Goal: Entertainment & Leisure: Consume media (video, audio)

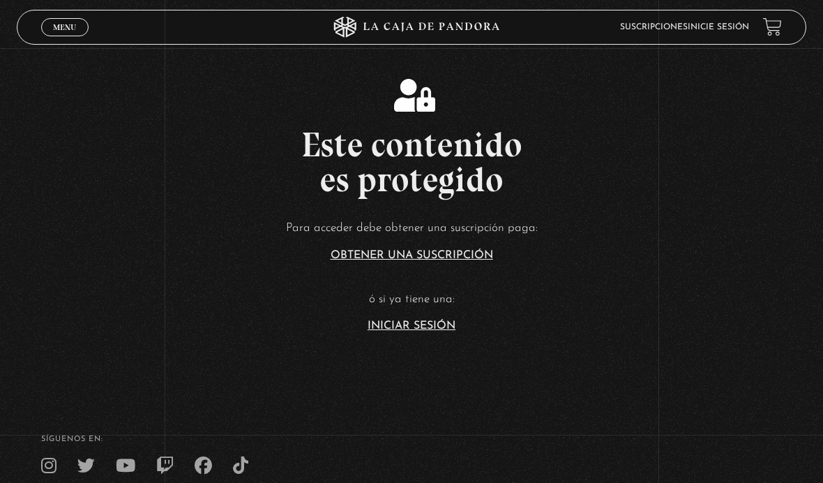
click at [399, 331] on link "Iniciar Sesión" at bounding box center [412, 325] width 88 height 11
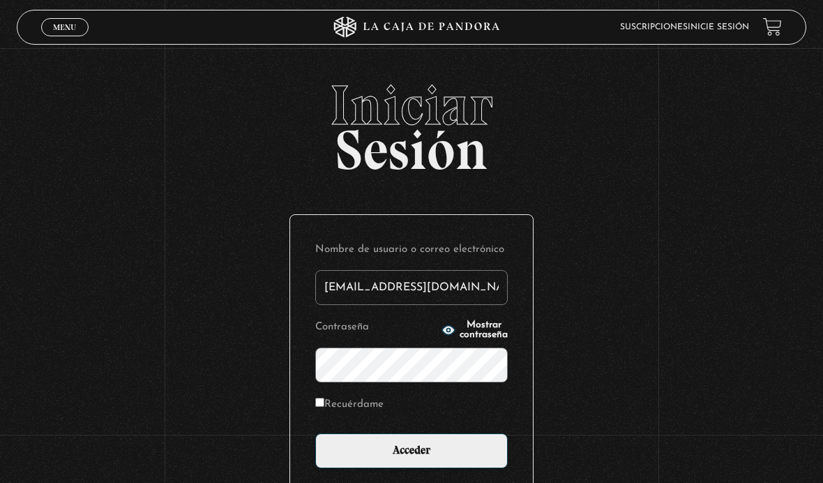
type input "susalopez18@gmail.com"
click at [411, 458] on input "Acceder" at bounding box center [411, 450] width 192 height 35
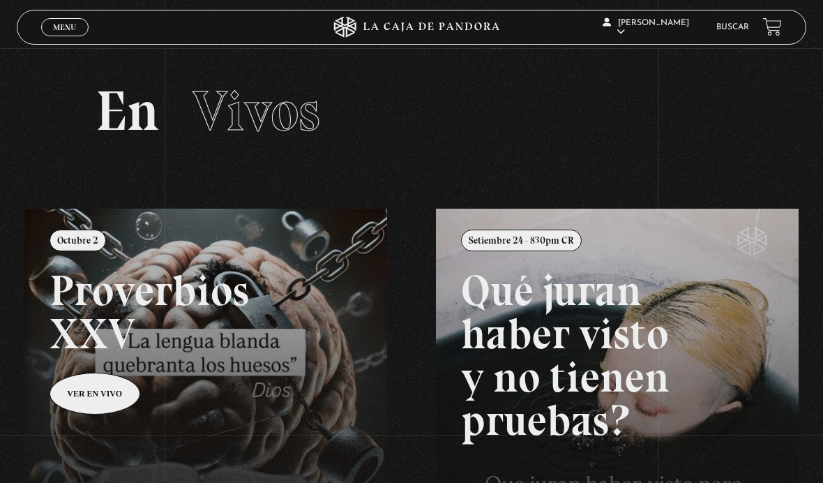
click at [72, 31] on span "Menu" at bounding box center [64, 27] width 23 height 8
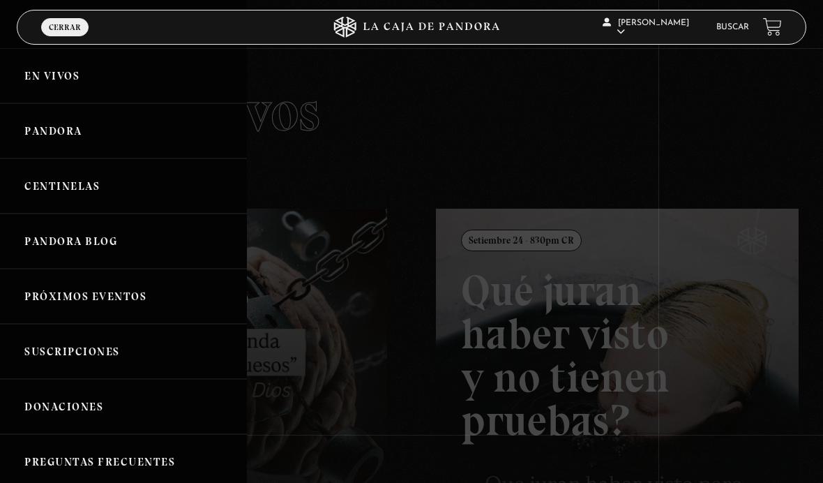
click at [447, 139] on div at bounding box center [411, 241] width 823 height 483
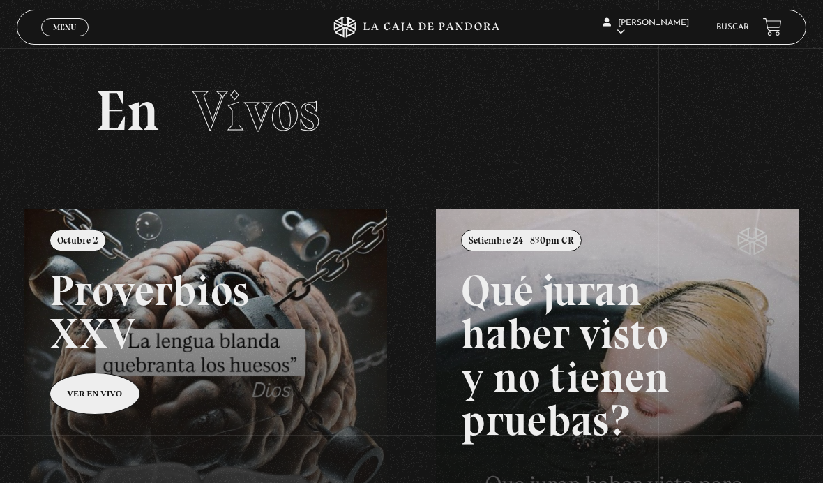
click at [68, 36] on span "Cerrar" at bounding box center [65, 40] width 33 height 10
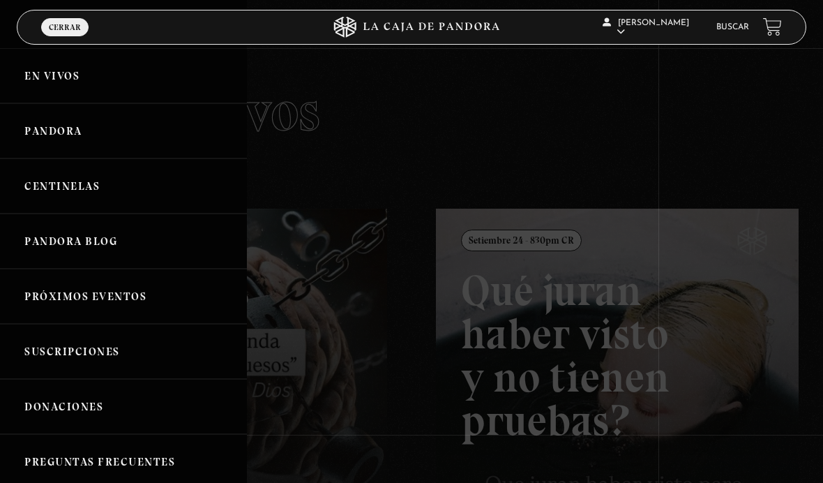
click at [60, 196] on link "Centinelas" at bounding box center [123, 185] width 247 height 55
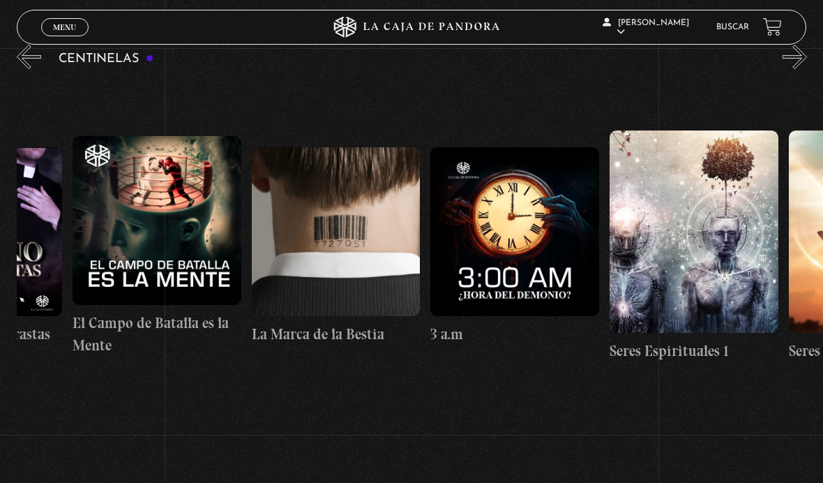
scroll to position [0, 16360]
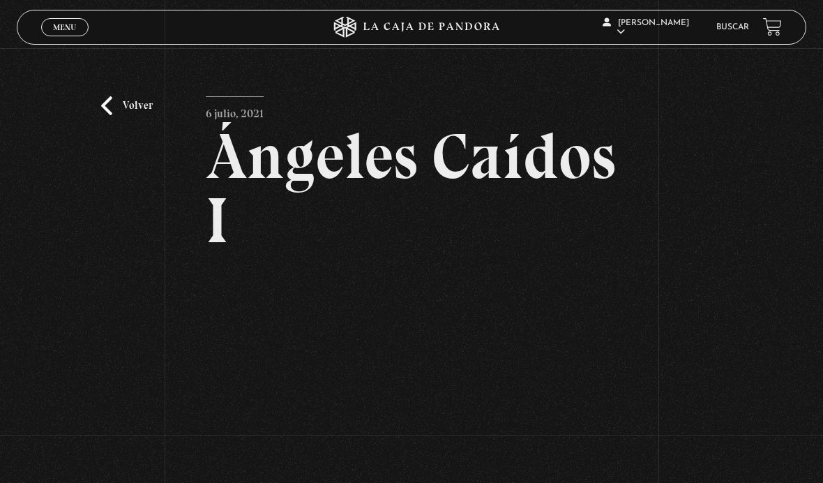
click at [118, 115] on link "Volver" at bounding box center [127, 105] width 52 height 19
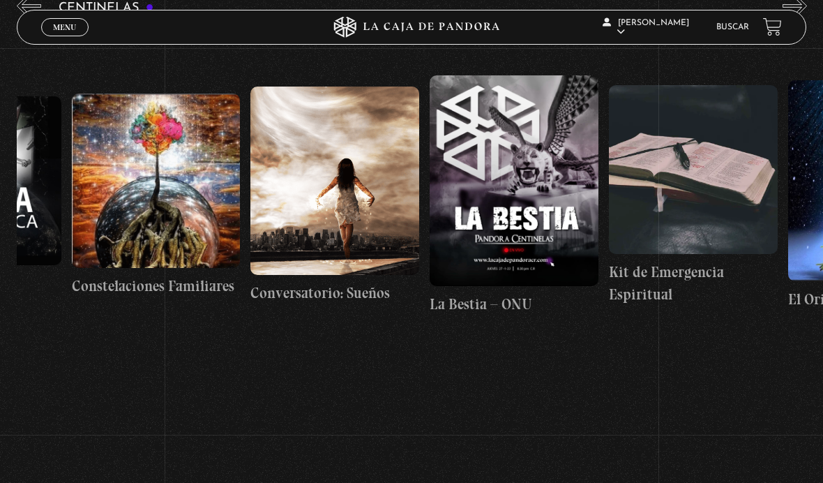
scroll to position [0, 13206]
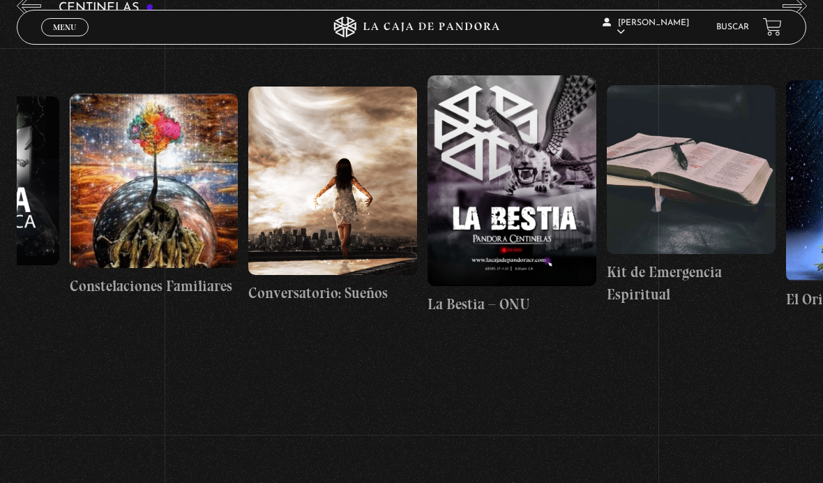
click at [152, 183] on figure at bounding box center [154, 180] width 169 height 174
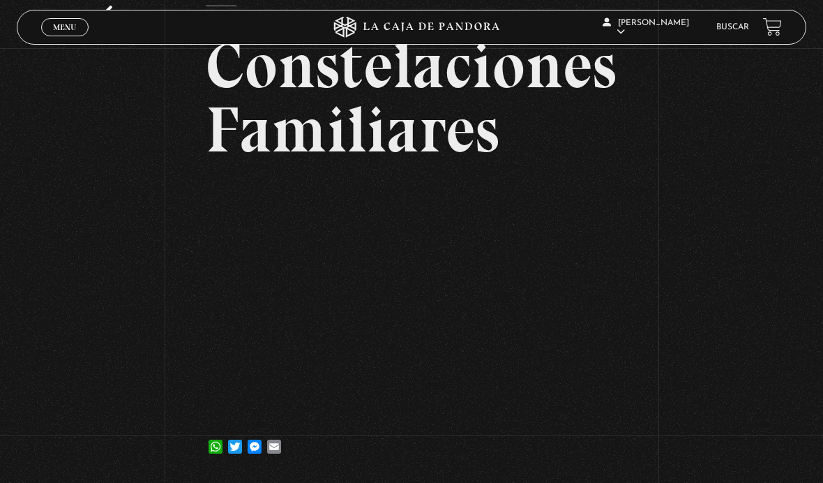
scroll to position [87, 0]
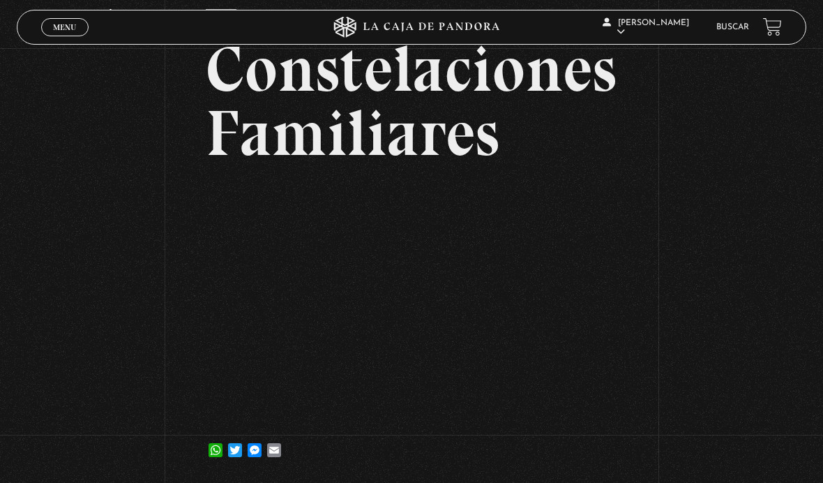
click at [624, 402] on div "Volver [DATE] Constelaciones Familiares WhatsApp Twitter Messenger Email" at bounding box center [411, 221] width 823 height 520
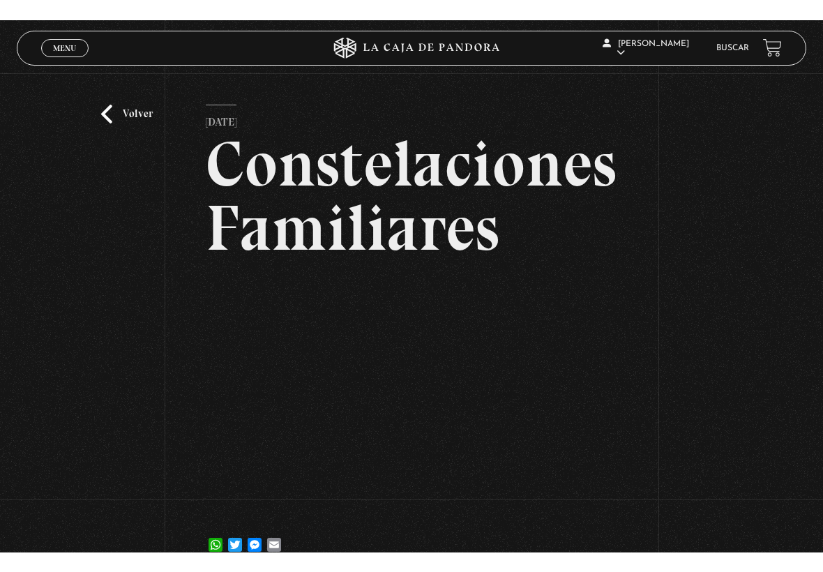
scroll to position [0, 0]
